Goal: Check status

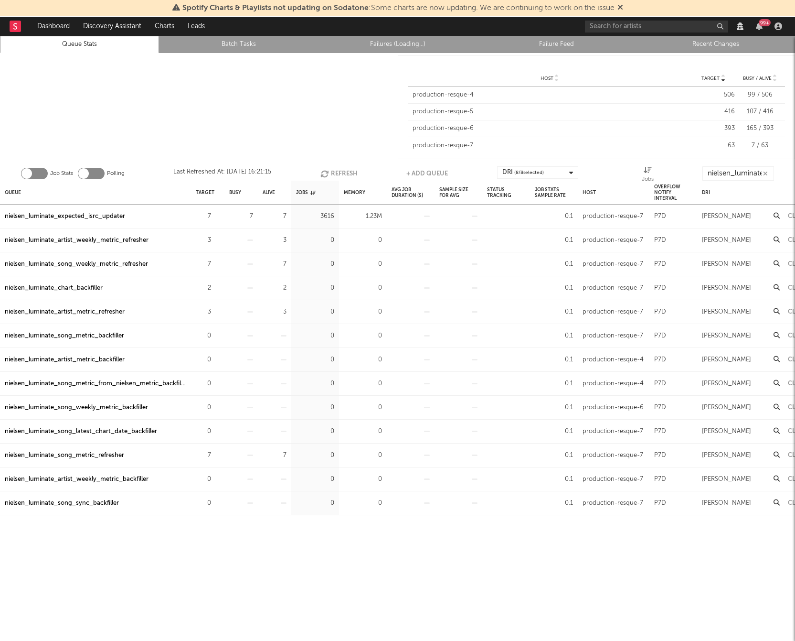
click at [98, 218] on div "nielsen_luminate_expected_isrc_updater" at bounding box center [65, 216] width 120 height 11
click at [339, 579] on div "Queue Target Busy Alive Jobs Memory Avg Job Duration (s) Sample Size For Avg St…" at bounding box center [397, 419] width 795 height 477
click at [65, 309] on div "nielsen_luminate_artist_metric_refresher" at bounding box center [65, 311] width 120 height 11
click at [87, 262] on div "nielsen_luminate_song_weekly_metric_refresher" at bounding box center [76, 263] width 143 height 11
click at [58, 451] on div "nielsen_luminate_song_metric_refresher" at bounding box center [64, 454] width 119 height 11
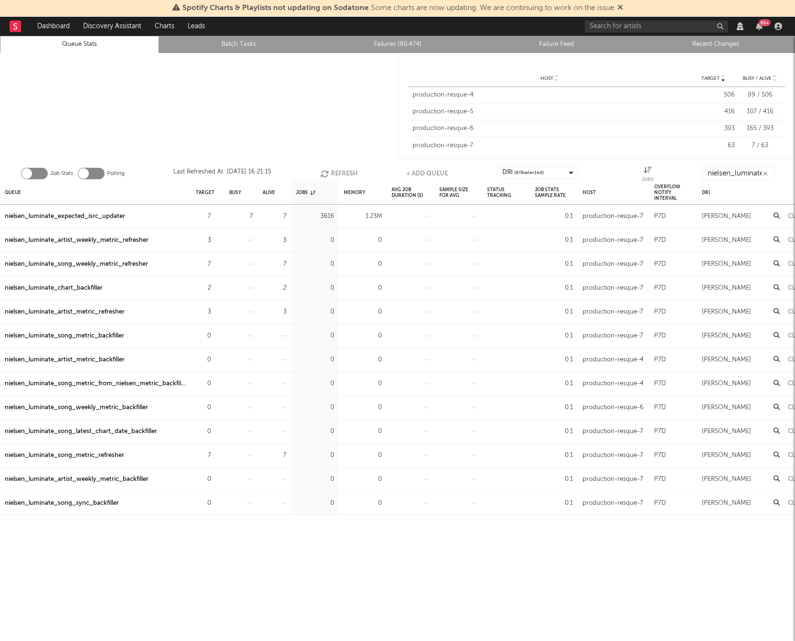
click at [183, 117] on div at bounding box center [199, 107] width 398 height 108
click at [90, 211] on div "nielsen_luminate_expected_isrc_updater" at bounding box center [65, 216] width 120 height 11
click at [246, 137] on div at bounding box center [199, 107] width 398 height 108
click at [193, 123] on div at bounding box center [199, 107] width 398 height 108
